Goal: Transaction & Acquisition: Purchase product/service

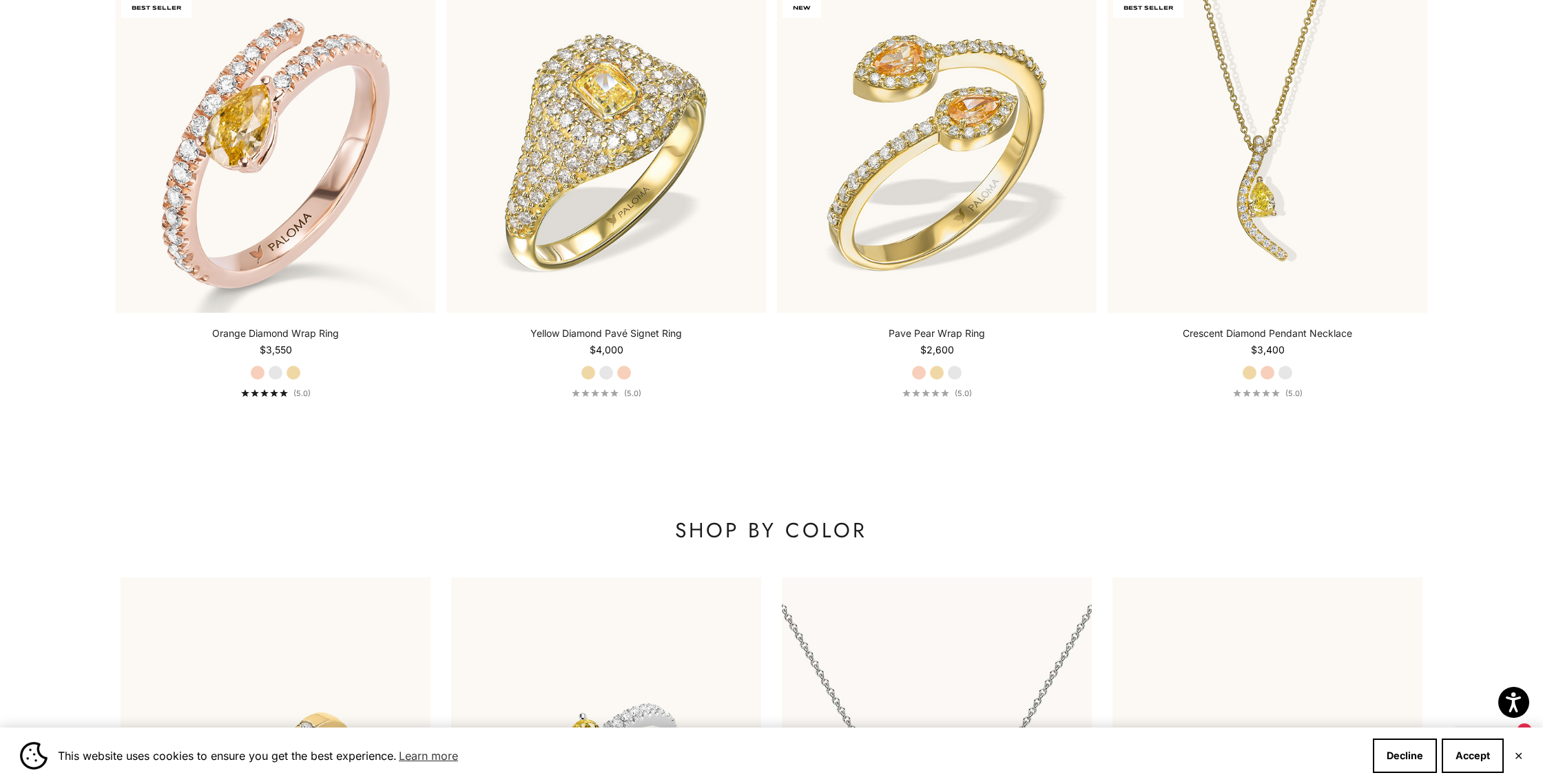
scroll to position [1847, 0]
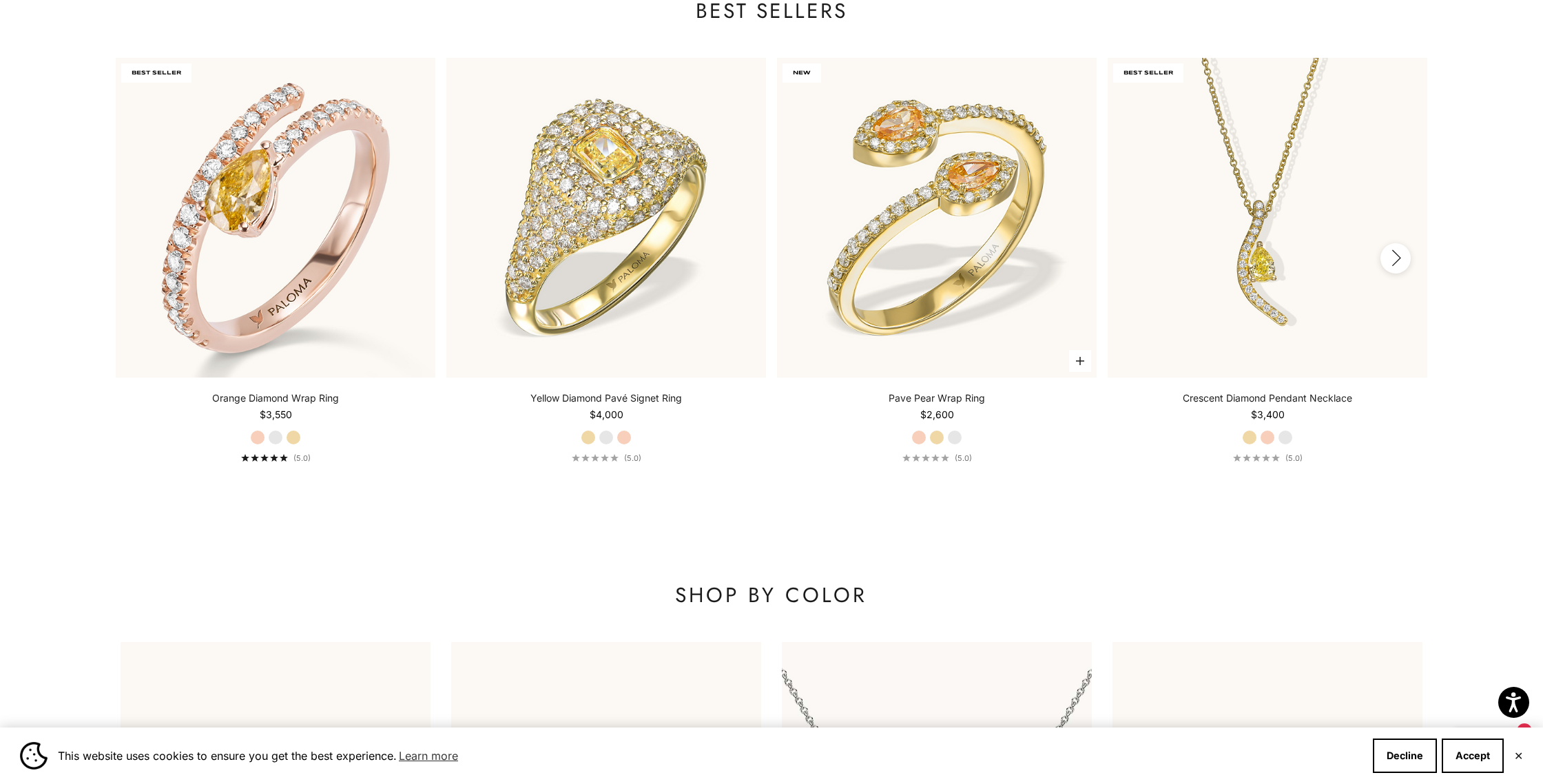
click at [935, 443] on label "Yellow Gold" at bounding box center [937, 438] width 15 height 15
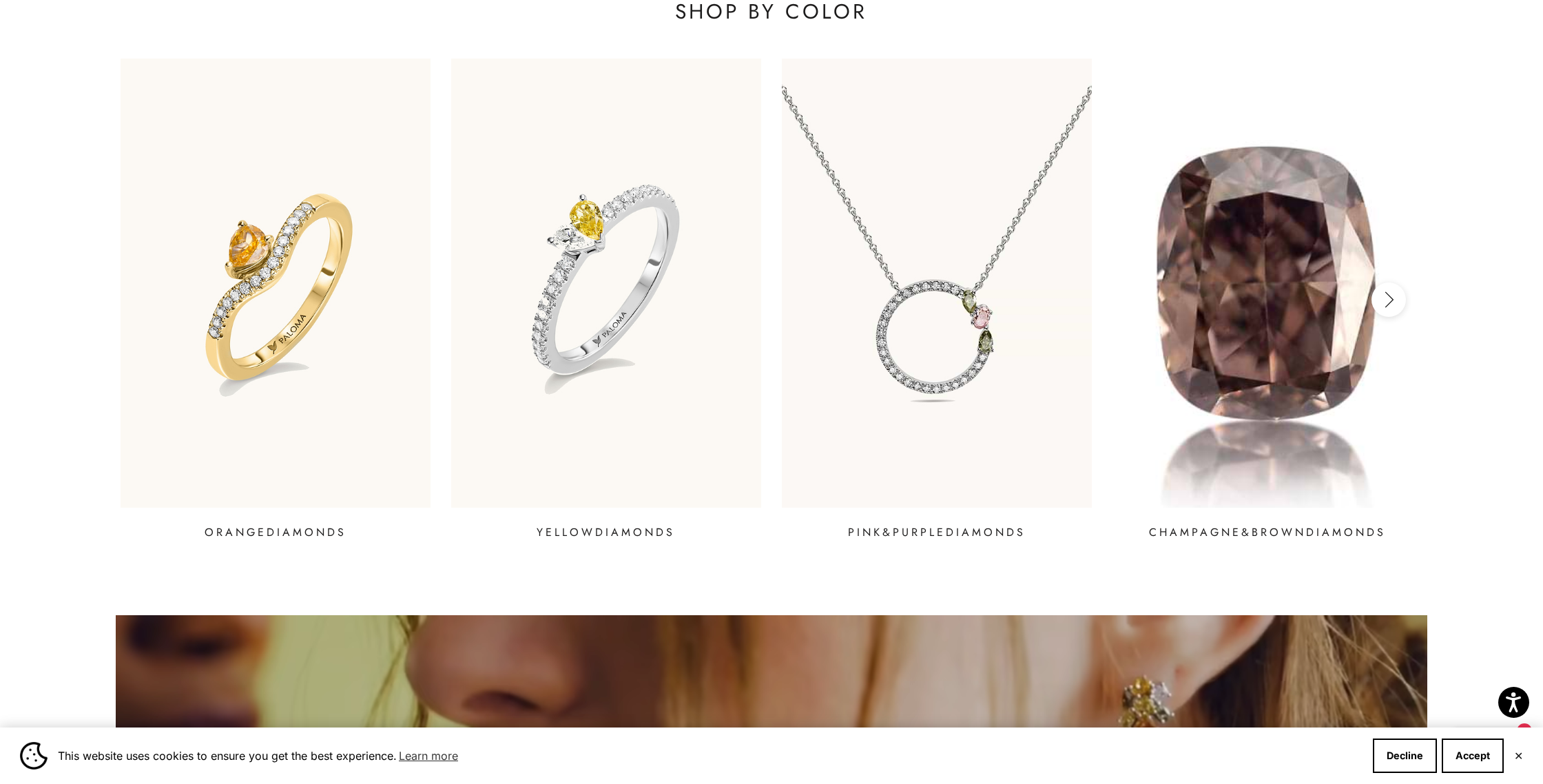
scroll to position [2431, 0]
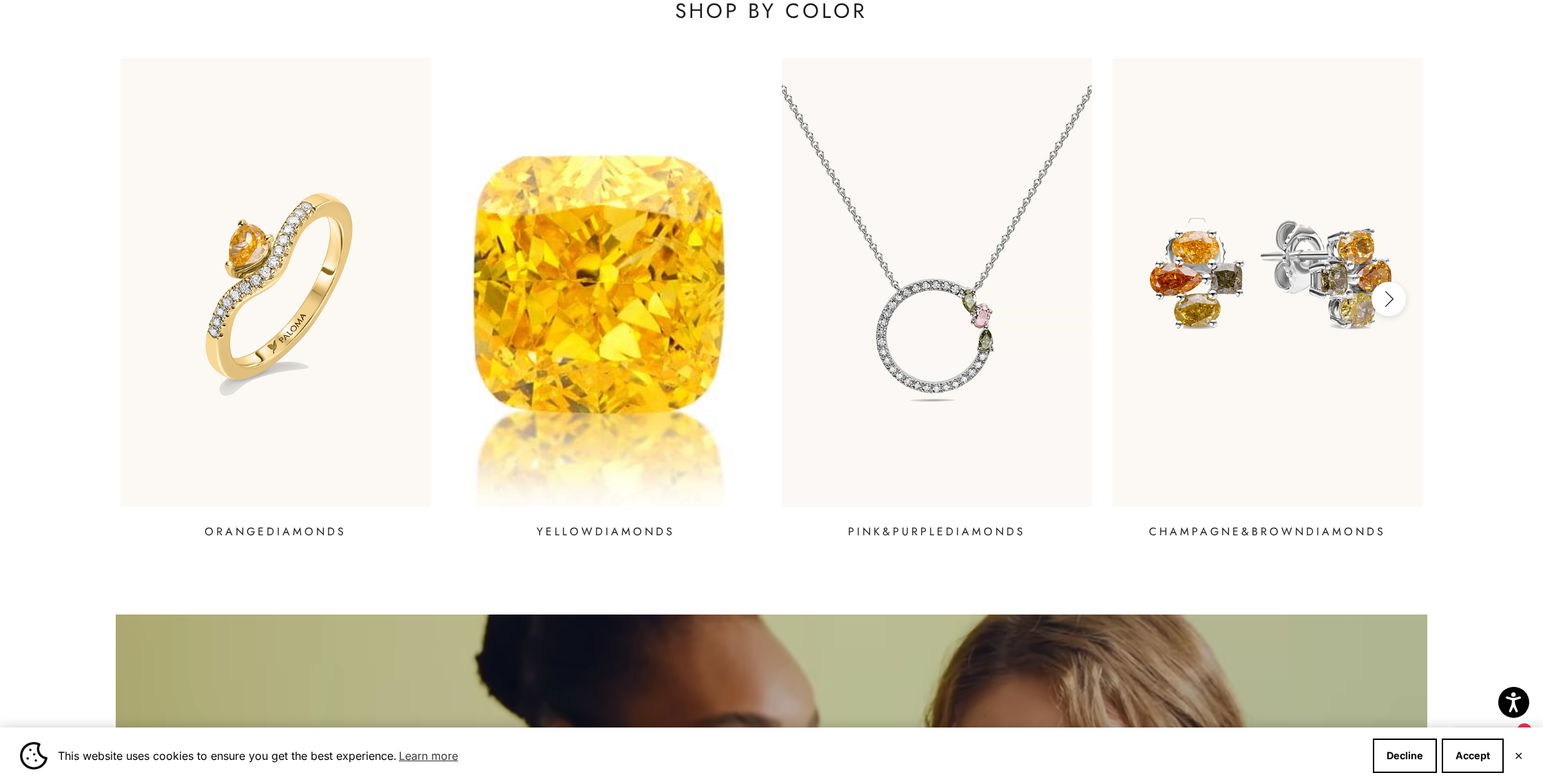
click at [610, 360] on img at bounding box center [605, 282] width 372 height 540
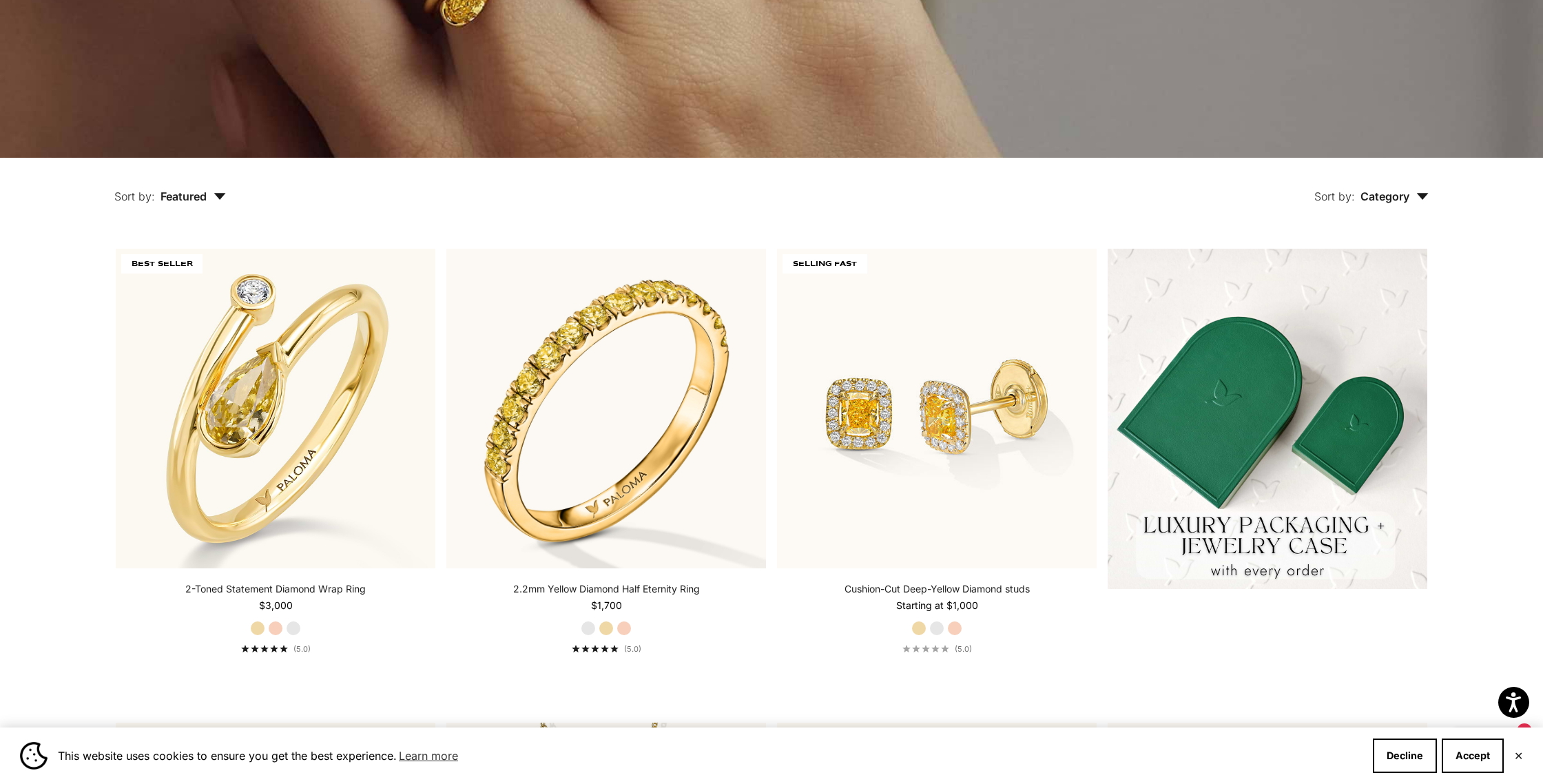
scroll to position [311, 0]
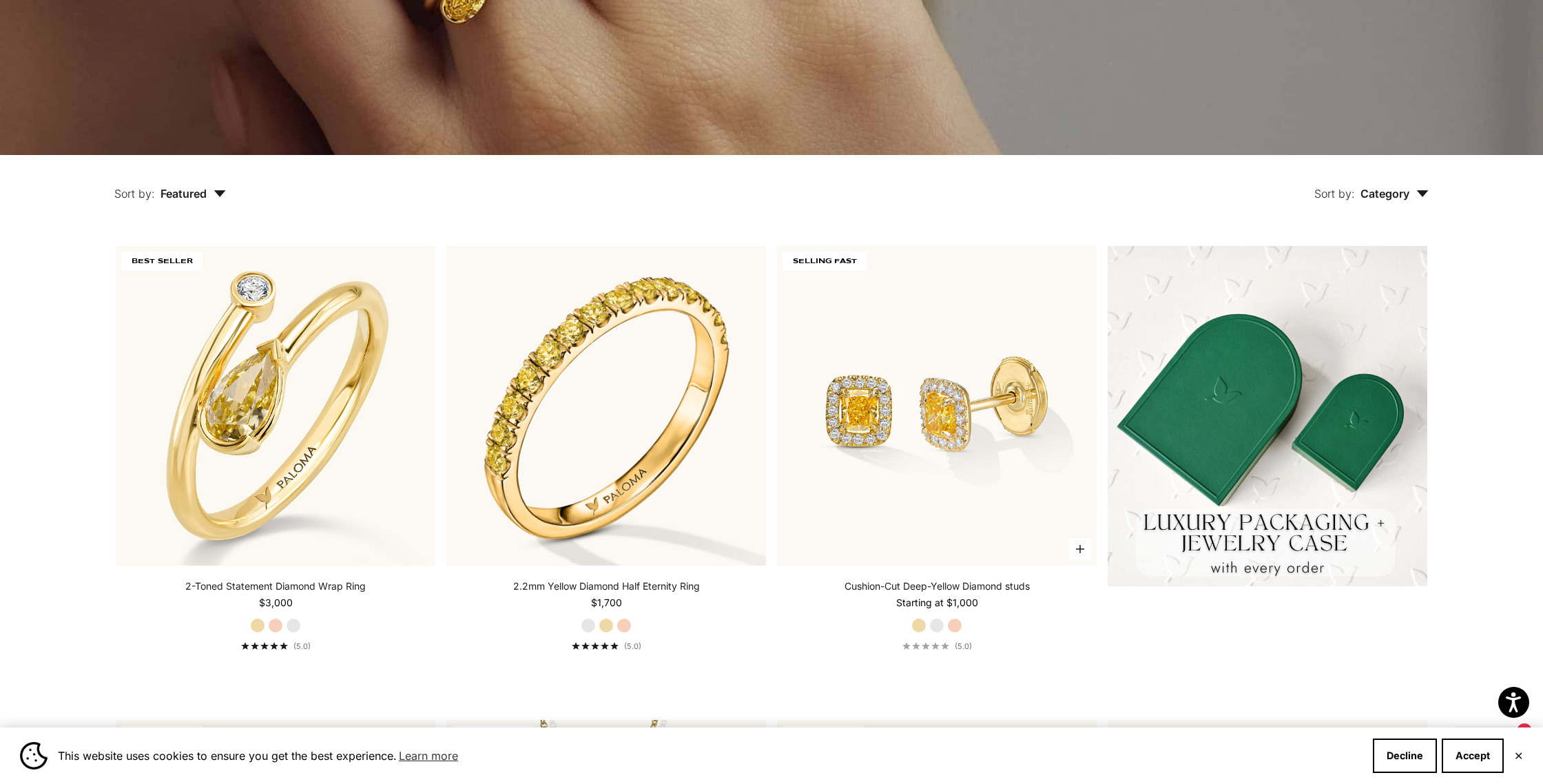
click at [957, 626] on label "Rose Gold" at bounding box center [954, 626] width 15 height 15
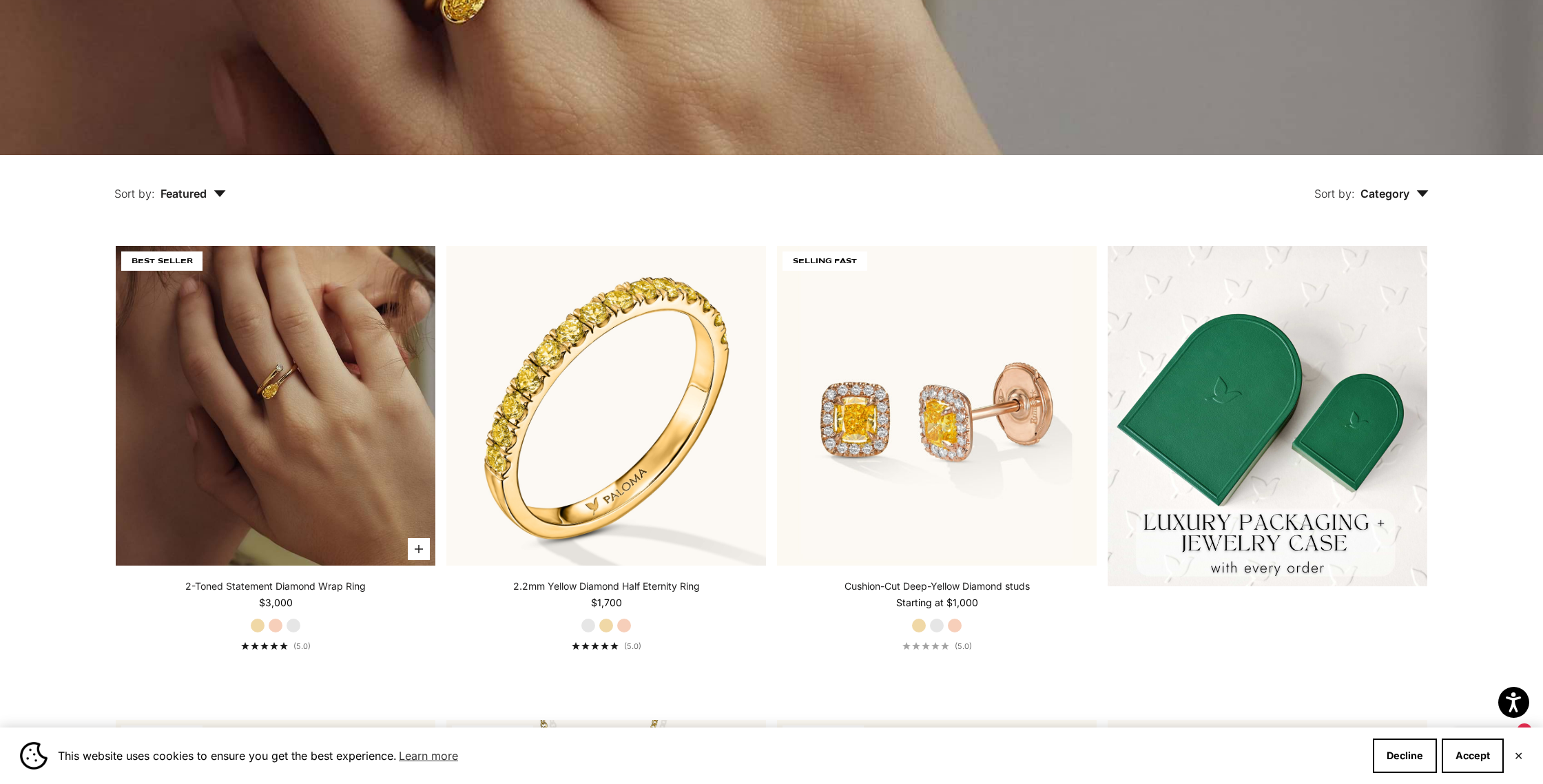
click at [286, 430] on img at bounding box center [275, 405] width 320 height 320
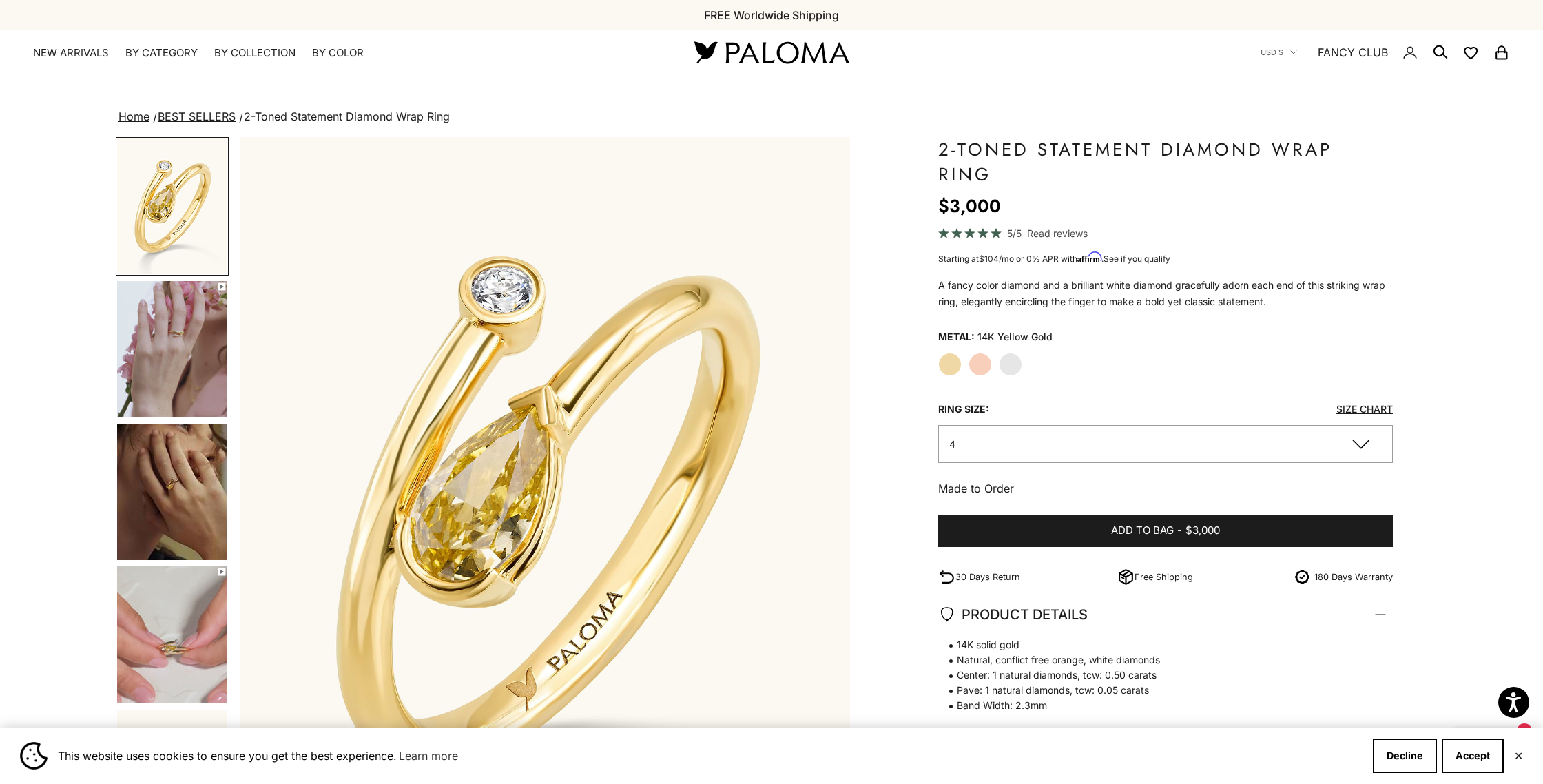
click at [180, 363] on img "Go to item 4" at bounding box center [172, 349] width 110 height 137
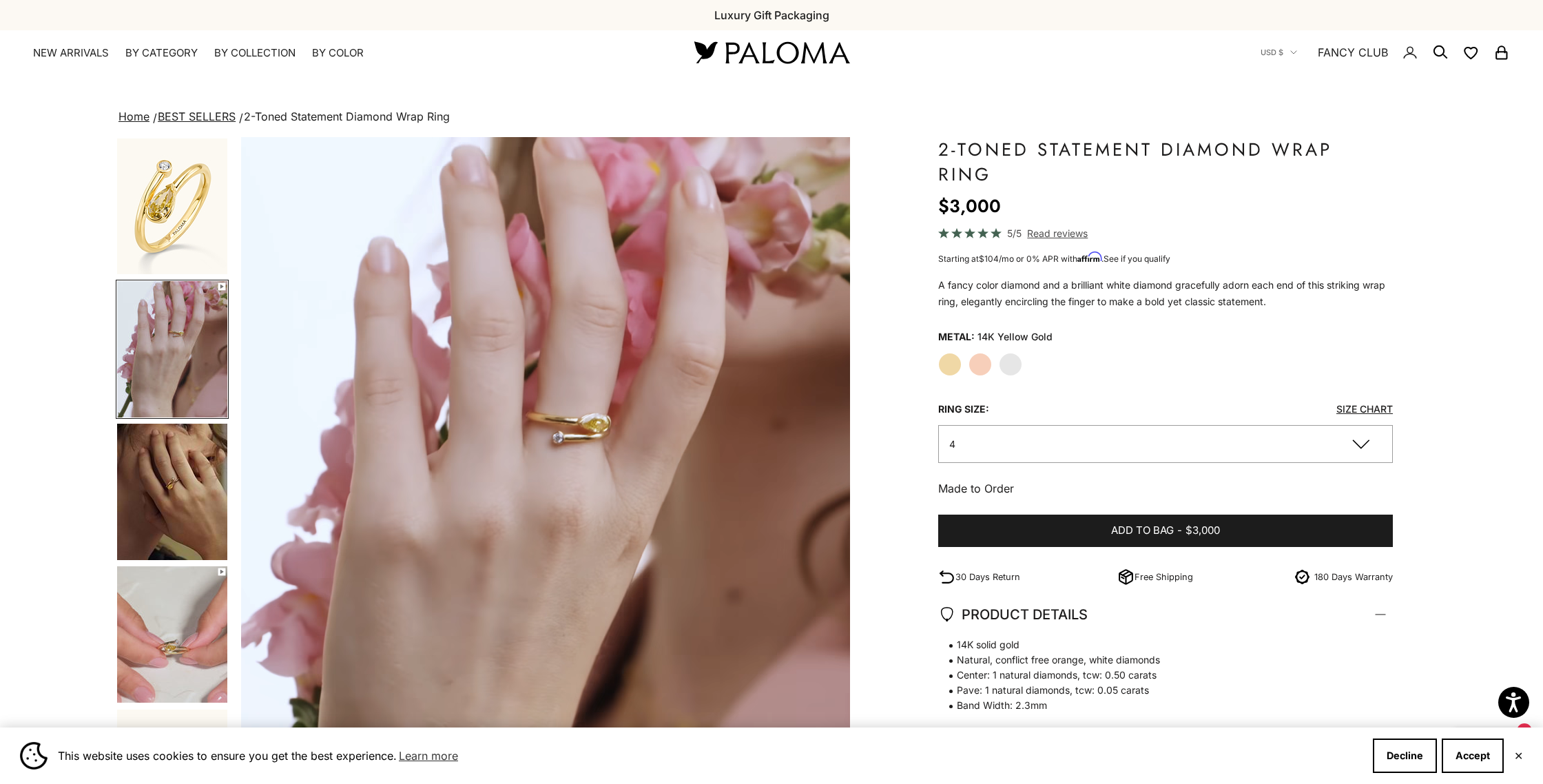
scroll to position [0, 626]
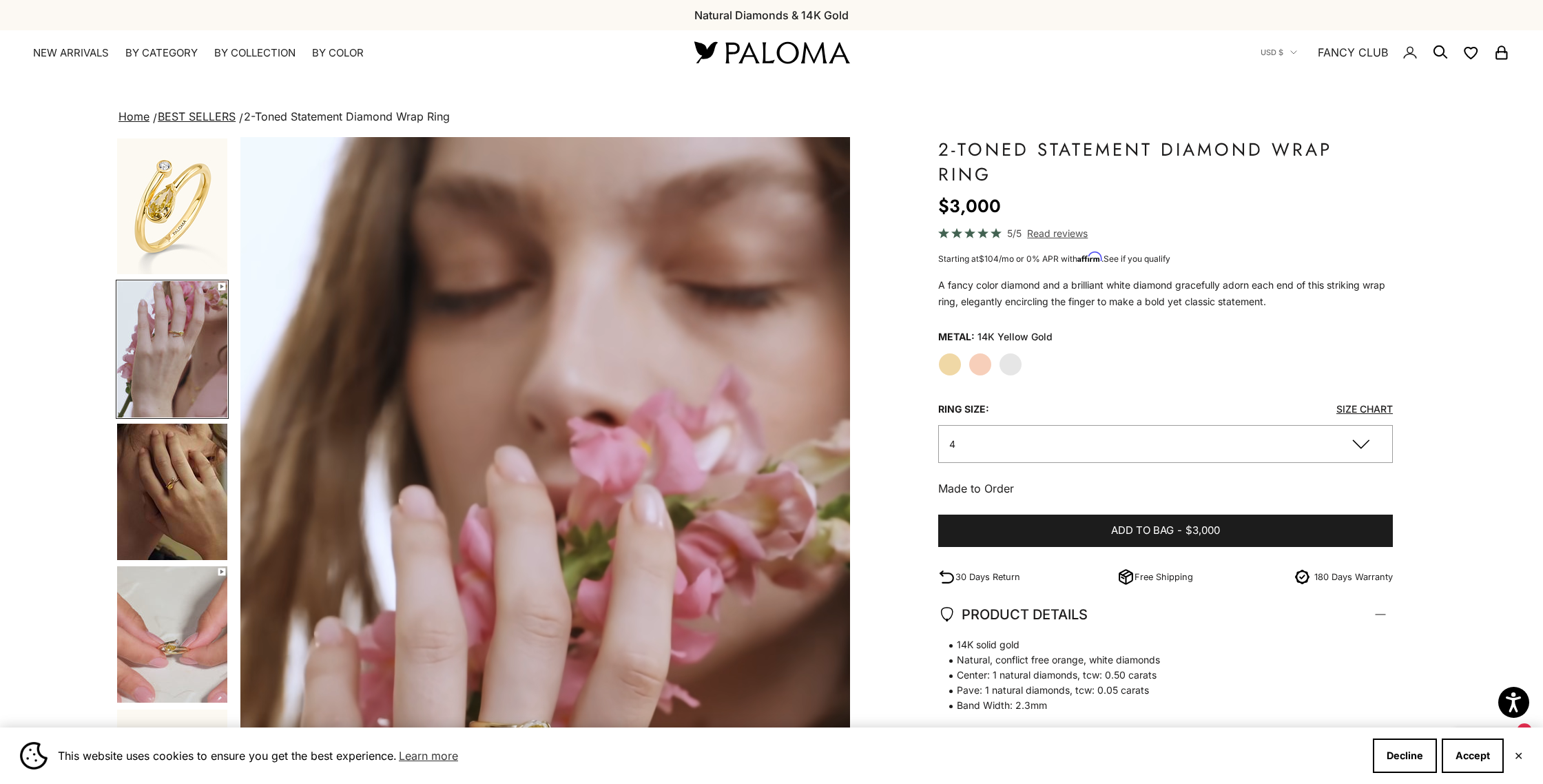
click at [179, 466] on img "Go to item 5" at bounding box center [172, 492] width 110 height 137
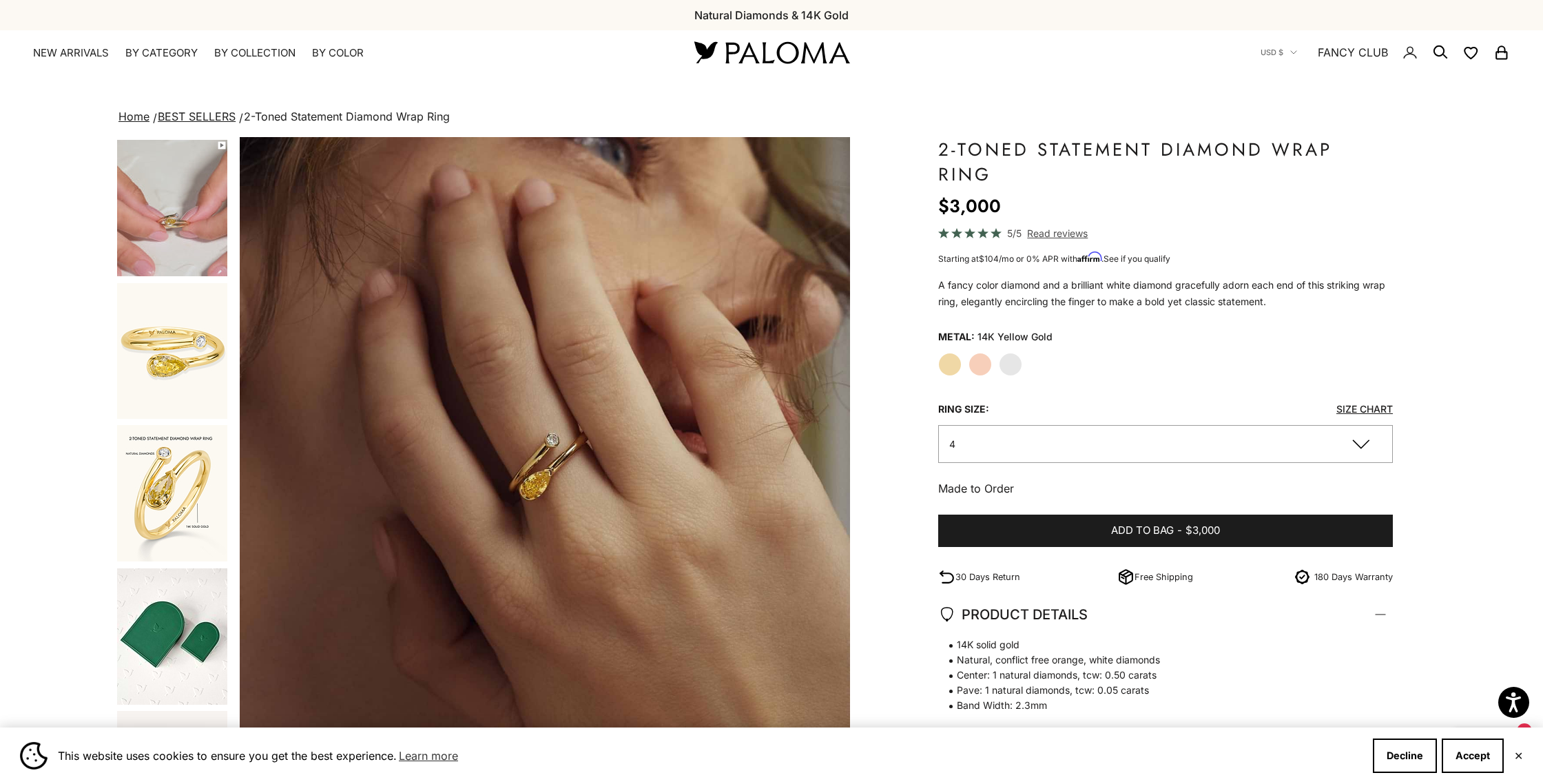
scroll to position [416, 0]
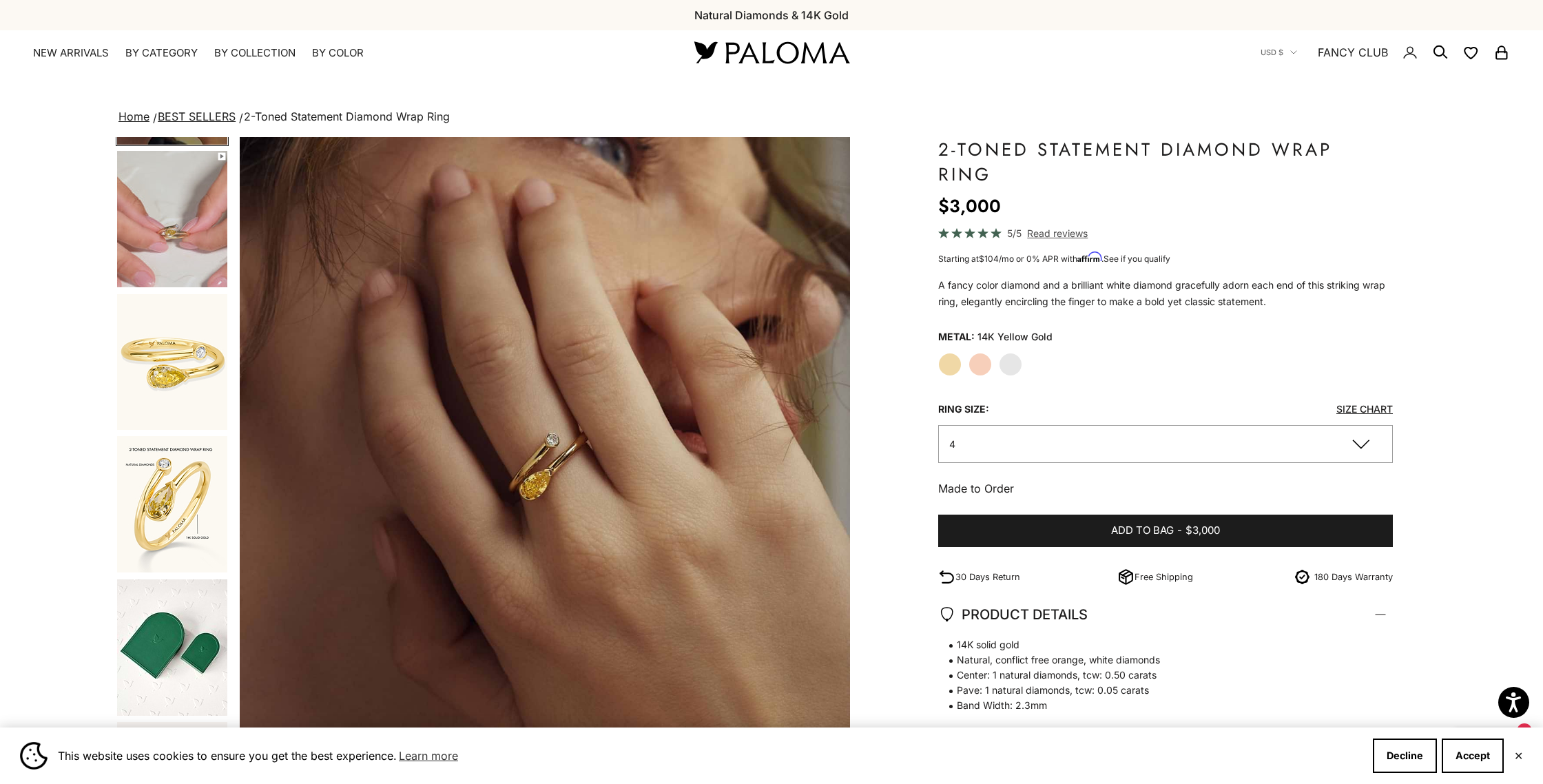
click at [160, 414] on img "Go to item 7" at bounding box center [172, 362] width 110 height 136
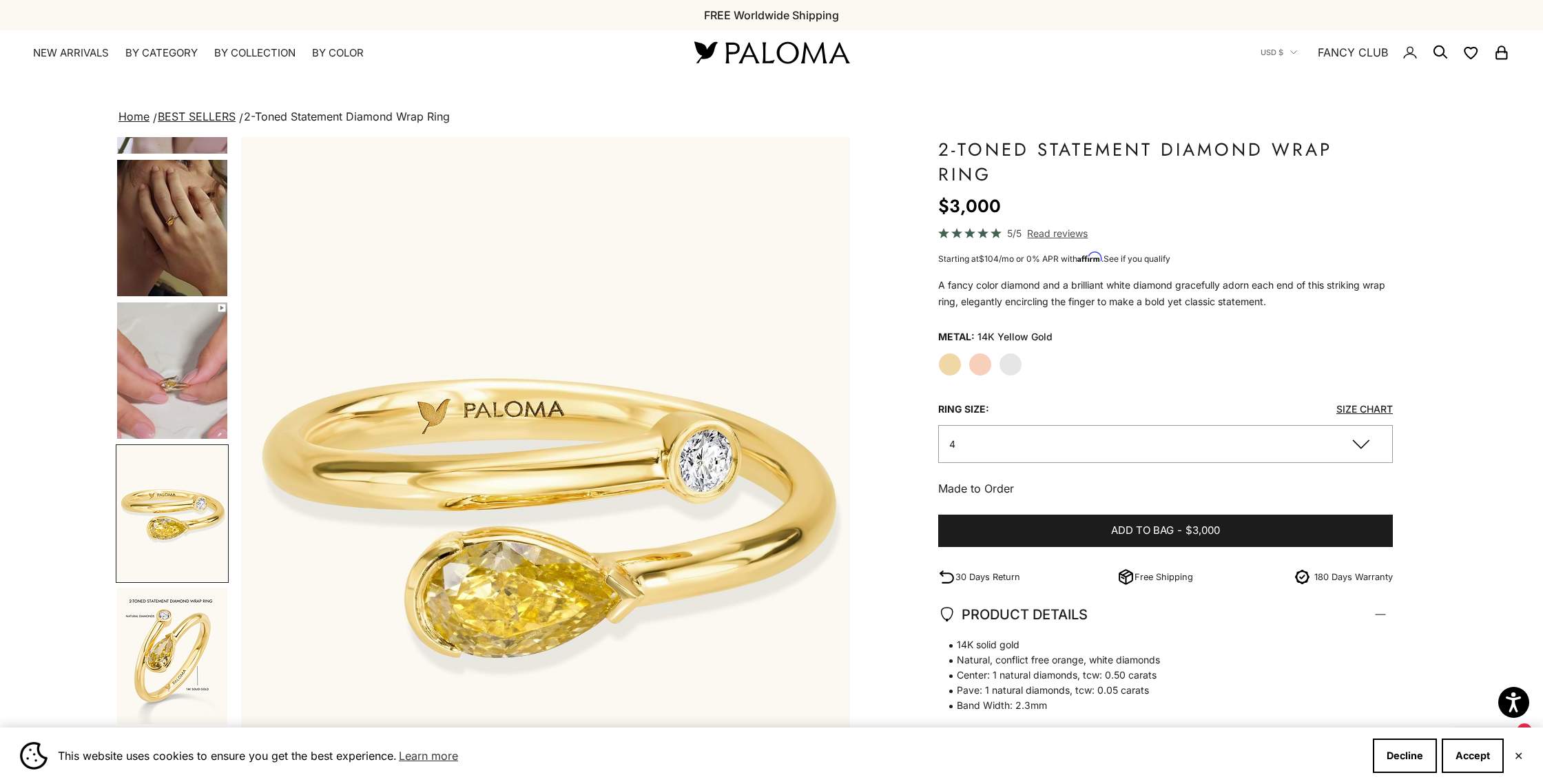
scroll to position [0, 2507]
